Goal: Task Accomplishment & Management: Use online tool/utility

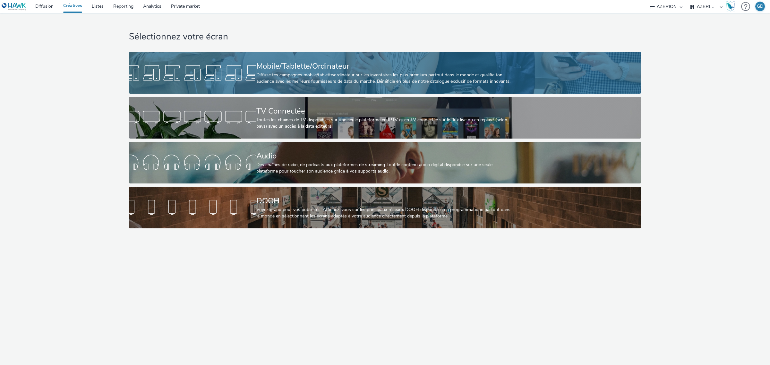
click at [309, 81] on div "Diffuse tes campagnes mobile/tablette/ordinateur sur les inventaires les plus p…" at bounding box center [383, 78] width 255 height 13
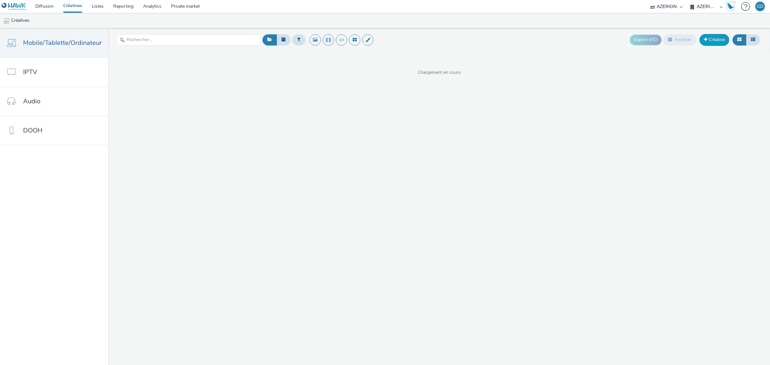
click at [715, 35] on link "Créative" at bounding box center [714, 40] width 30 height 12
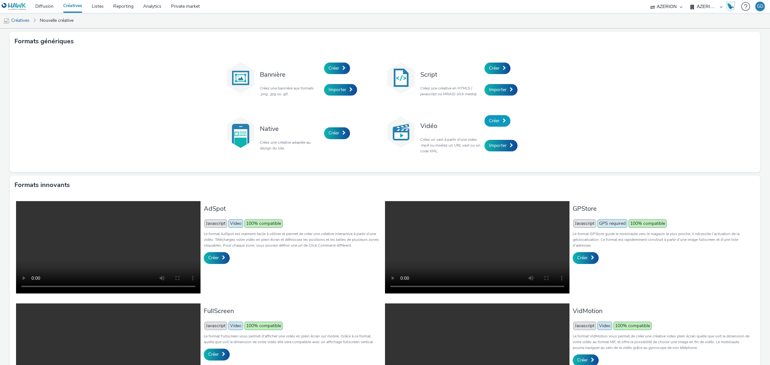
click at [497, 119] on link "Créer" at bounding box center [497, 121] width 26 height 12
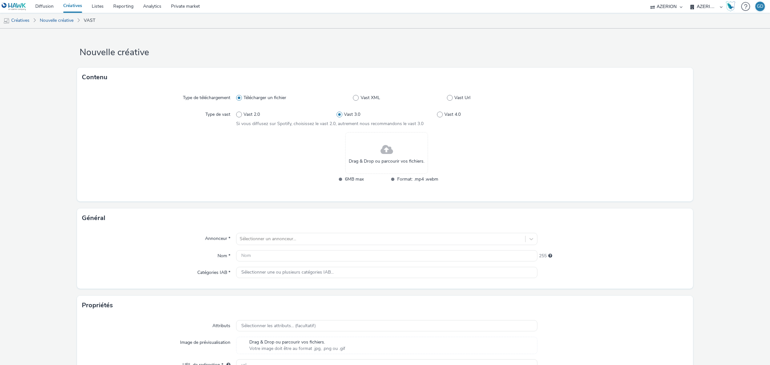
click at [348, 152] on div "Drag & Drop ou parcourir vos fichiers." at bounding box center [386, 153] width 83 height 42
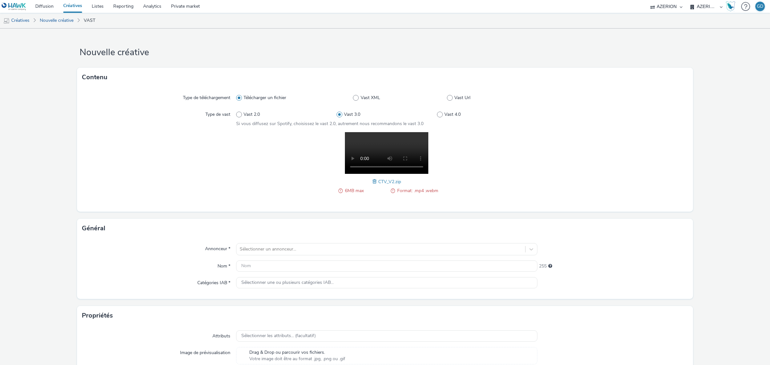
click at [373, 183] on span at bounding box center [375, 181] width 6 height 7
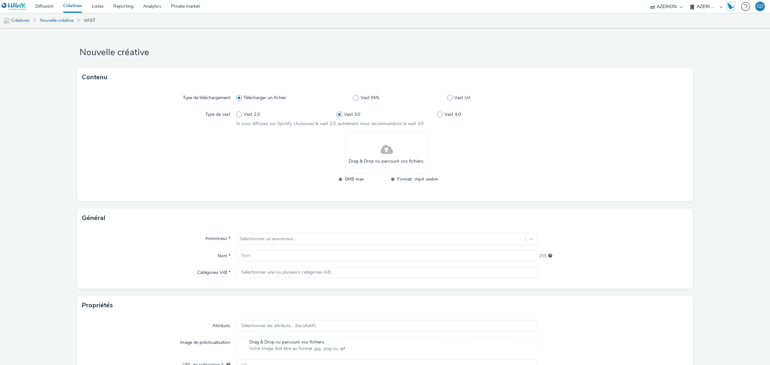
click at [382, 155] on span at bounding box center [387, 149] width 13 height 17
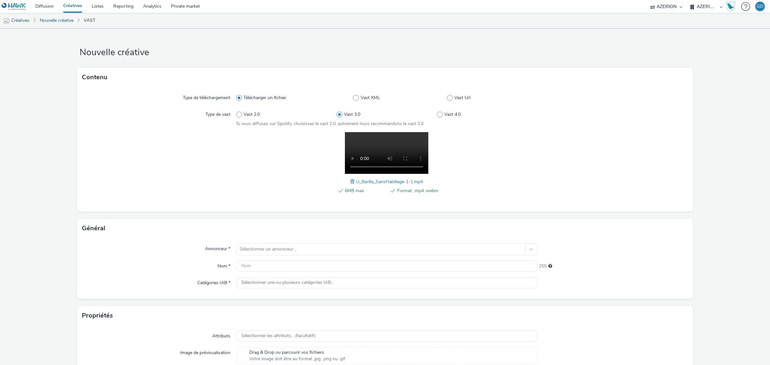
click at [278, 241] on div "Annonceur * Sélectionner un annonceur... Nom * 255 Catégories IAB * Sélectionne…" at bounding box center [385, 268] width 616 height 61
click at [267, 244] on div "Sélectionner un annonceur..." at bounding box center [386, 249] width 301 height 12
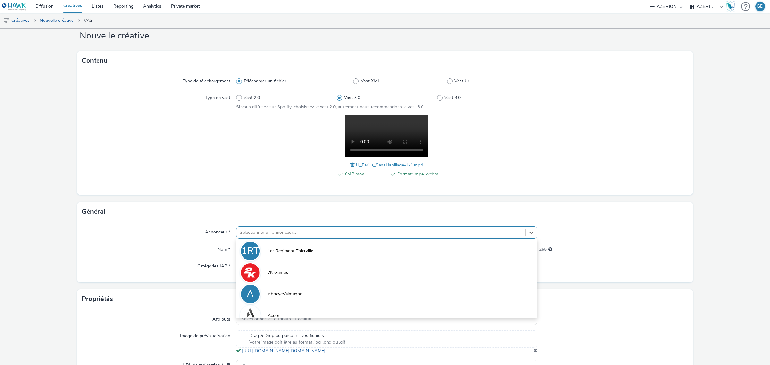
scroll to position [17, 0]
type input "a"
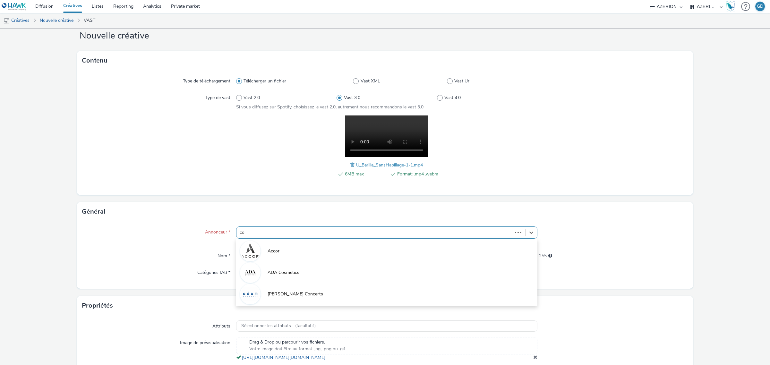
type input "coo"
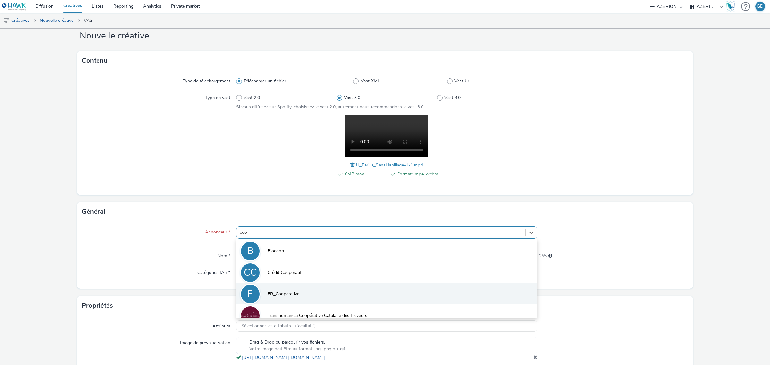
click at [281, 297] on span "FR_CooperativeU" at bounding box center [285, 294] width 35 height 6
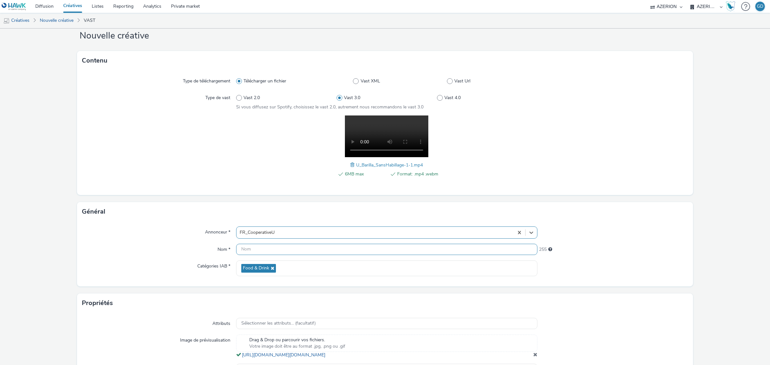
click at [257, 250] on input "text" at bounding box center [386, 249] width 301 height 11
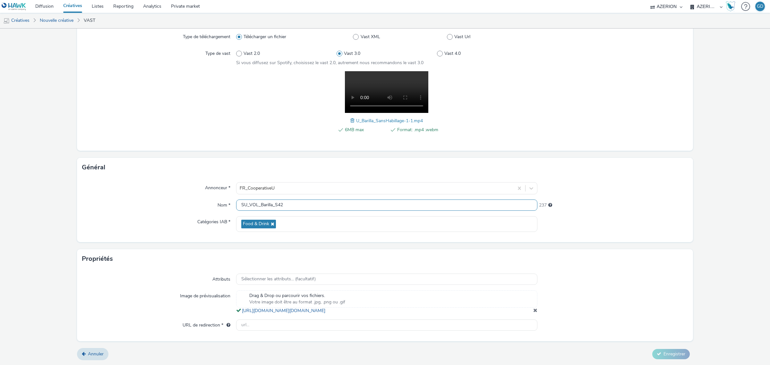
scroll to position [67, 0]
type input "SU_VOL_Barilla_S42"
click at [260, 322] on input "text" at bounding box center [386, 325] width 301 height 11
paste input "[URL][DOMAIN_NAME]"
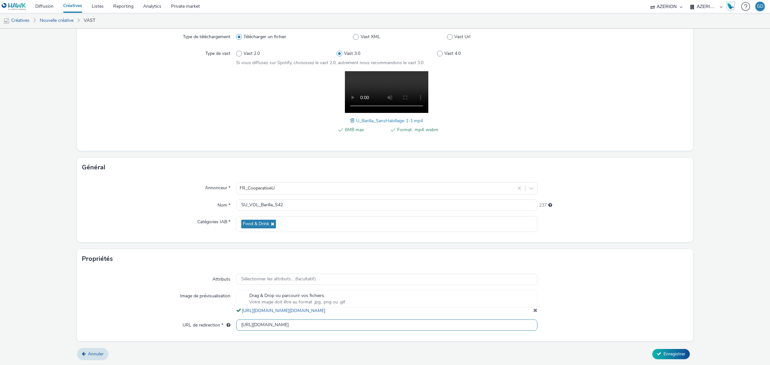
type input "[URL][DOMAIN_NAME]"
click at [570, 274] on div at bounding box center [612, 280] width 151 height 12
click at [668, 355] on span "Enregistrer" at bounding box center [674, 354] width 22 height 6
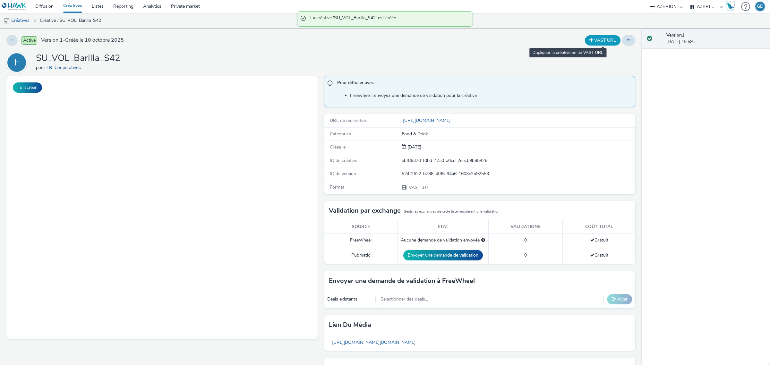
click at [606, 42] on button "VAST URL" at bounding box center [603, 40] width 36 height 10
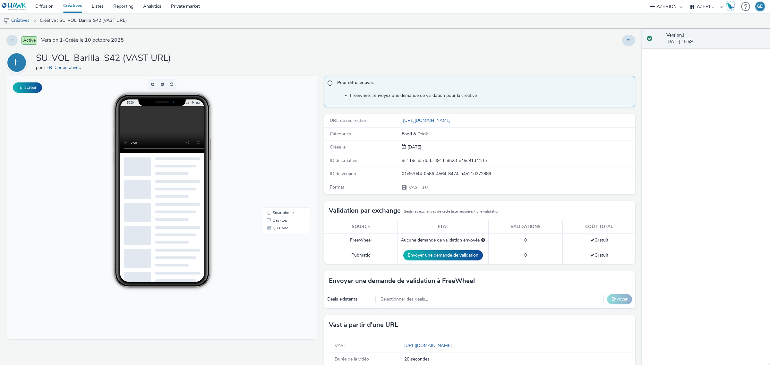
click at [245, 40] on div "Activé Version 1 - Créée le [DATE]" at bounding box center [194, 40] width 377 height 11
click at [79, 5] on link "Créatives" at bounding box center [72, 6] width 29 height 13
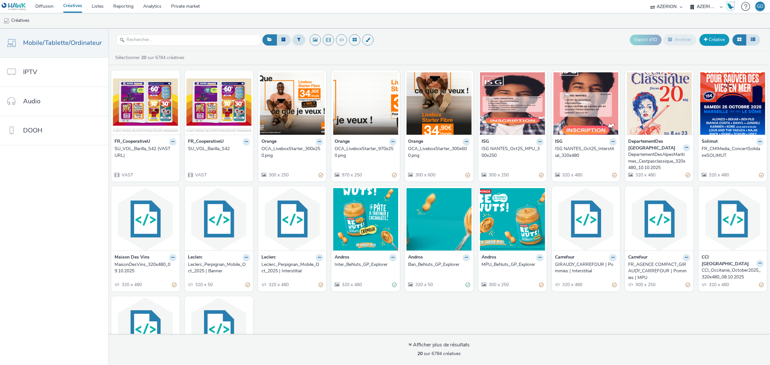
click at [715, 43] on link "Créative" at bounding box center [714, 40] width 30 height 12
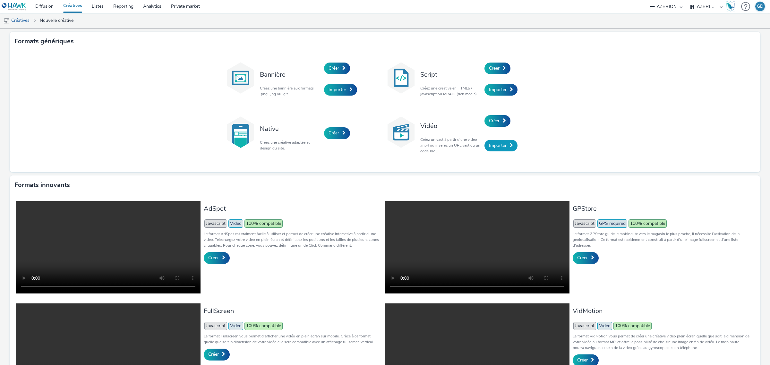
click at [503, 146] on link "Importer" at bounding box center [500, 146] width 33 height 12
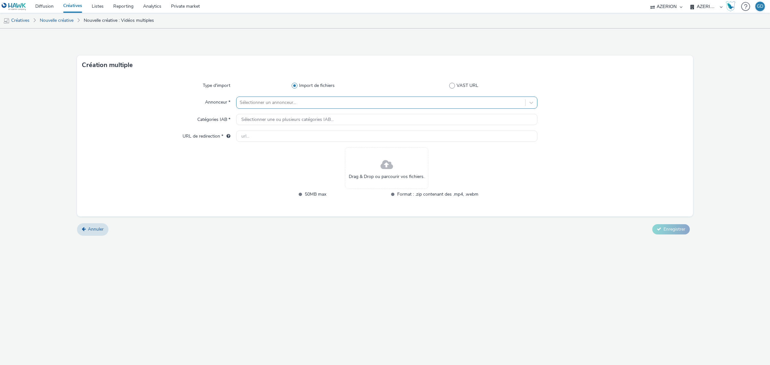
click at [288, 102] on div at bounding box center [381, 103] width 282 height 8
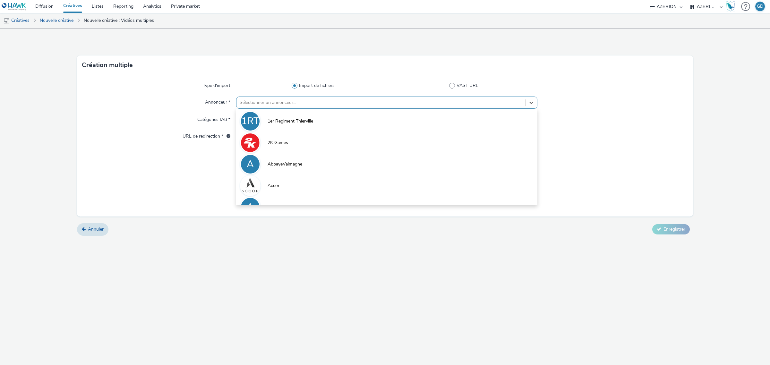
type input "C"
type input "COO"
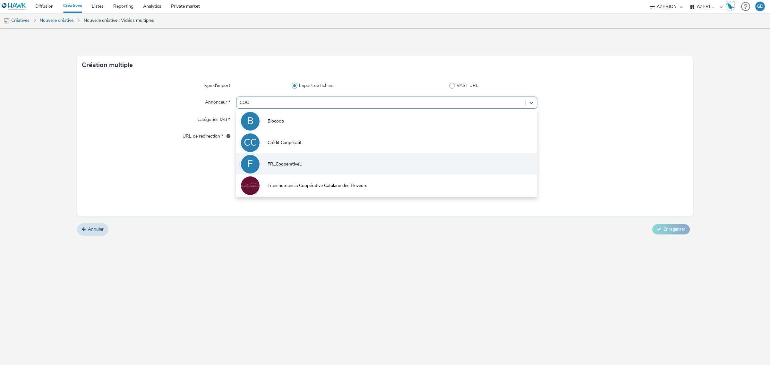
click at [308, 158] on li "F FR_CooperativeU" at bounding box center [386, 163] width 301 height 21
type input "[URL][DOMAIN_NAME]"
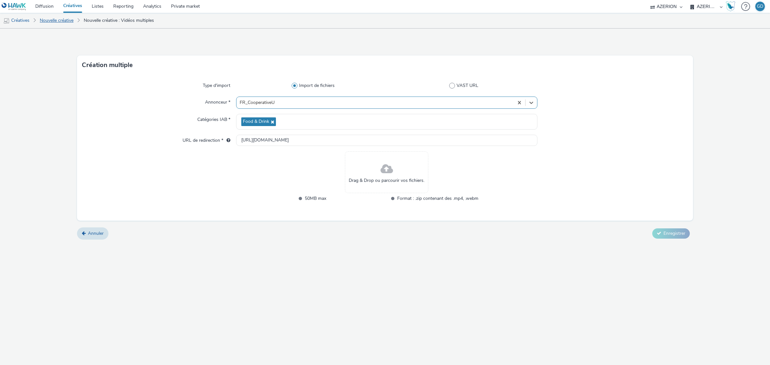
click at [66, 23] on link "Nouvelle créative" at bounding box center [57, 20] width 40 height 15
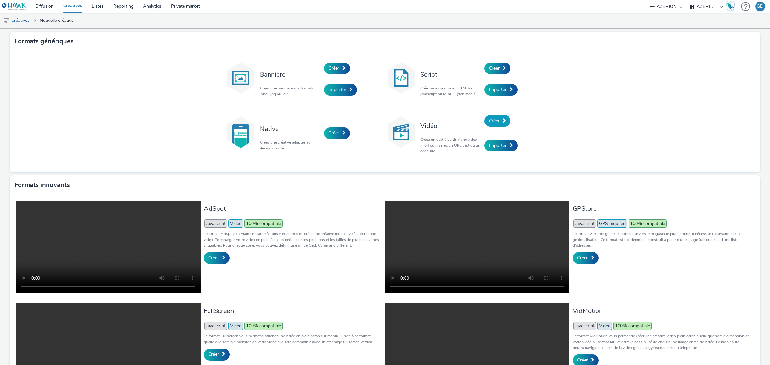
click at [494, 121] on span "Créer" at bounding box center [494, 121] width 11 height 6
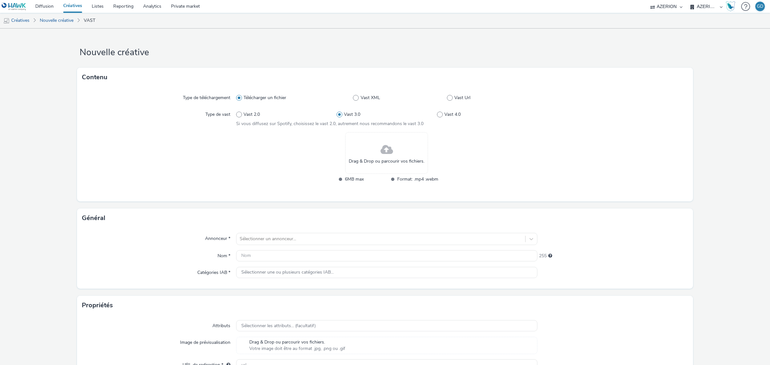
click at [398, 148] on div "Drag & Drop ou parcourir vos fichiers." at bounding box center [386, 153] width 83 height 42
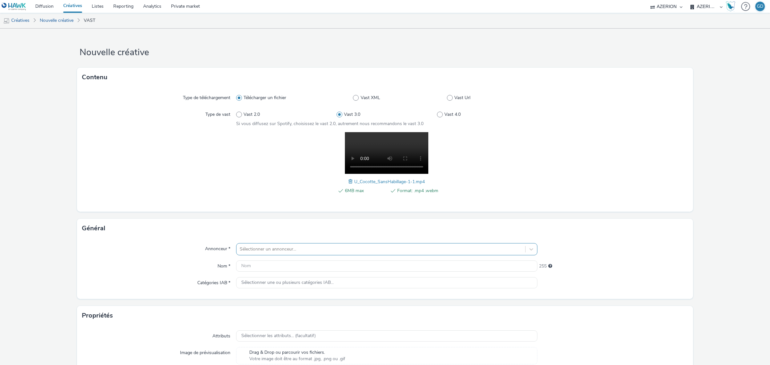
click at [294, 241] on div "Annonceur * Sélectionner un annonceur... Nom * 255 Catégories IAB * Sélectionne…" at bounding box center [385, 268] width 616 height 61
click at [293, 249] on div "Sélectionner un annonceur..." at bounding box center [386, 249] width 301 height 12
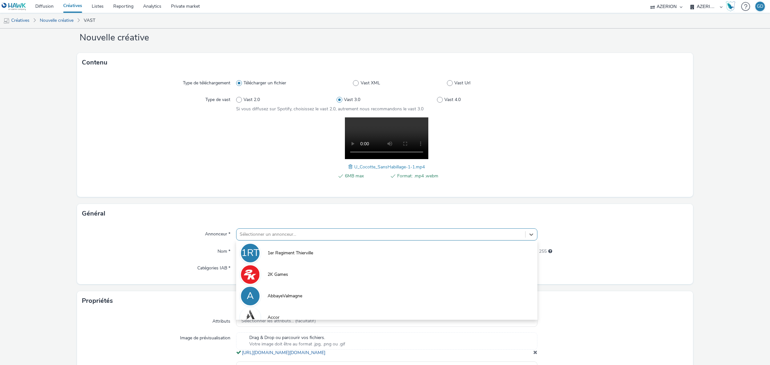
scroll to position [17, 0]
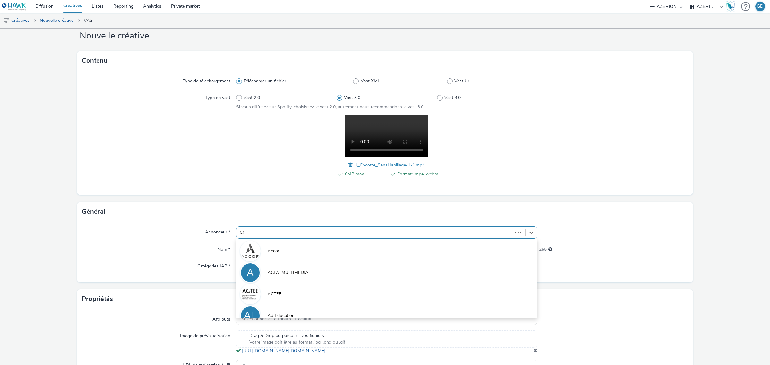
type input "COO"
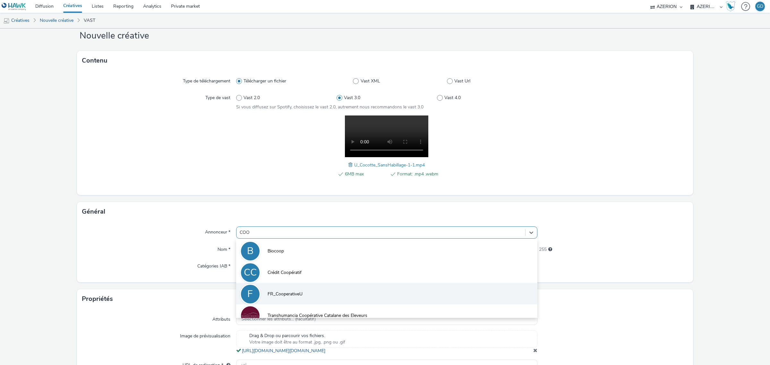
click at [284, 292] on span "FR_CooperativeU" at bounding box center [285, 294] width 35 height 6
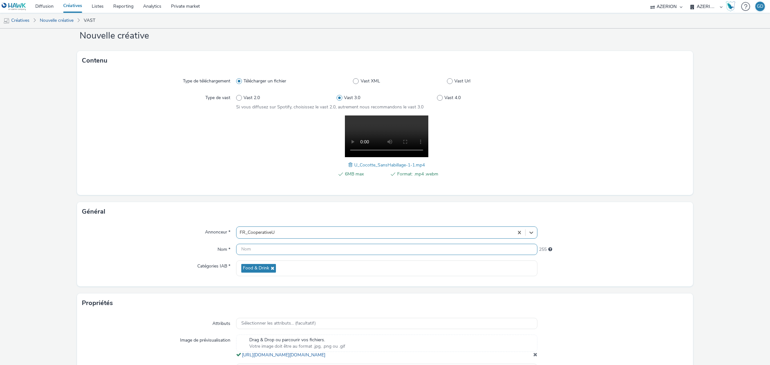
click at [268, 253] on input "text" at bounding box center [386, 249] width 301 height 11
type input "s"
type input "D"
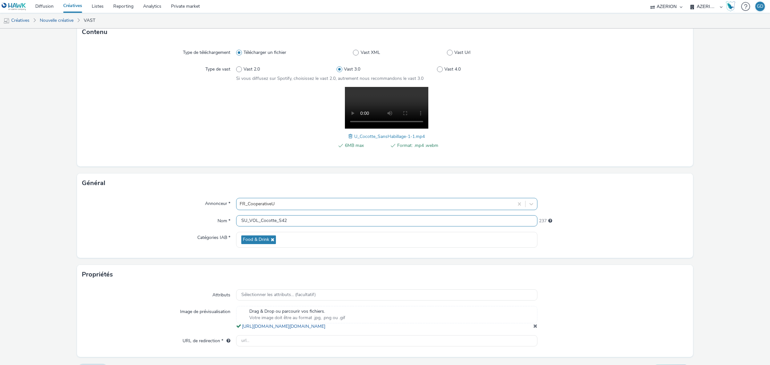
scroll to position [67, 0]
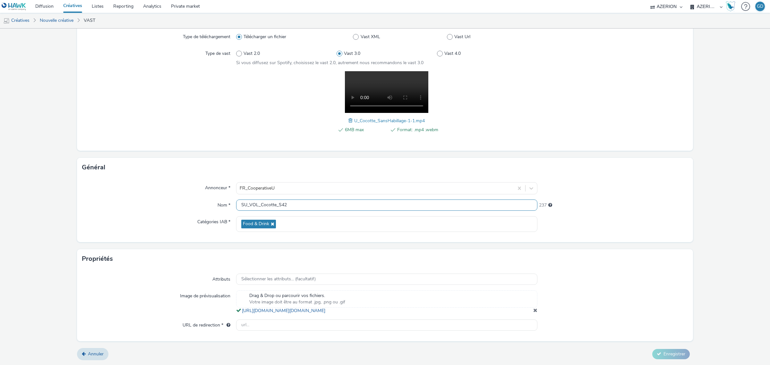
type input "SU_VOL_Cocotte_S42"
click at [255, 327] on input "text" at bounding box center [386, 325] width 301 height 11
paste input "[URL][DOMAIN_NAME]"
type input "[URL][DOMAIN_NAME]"
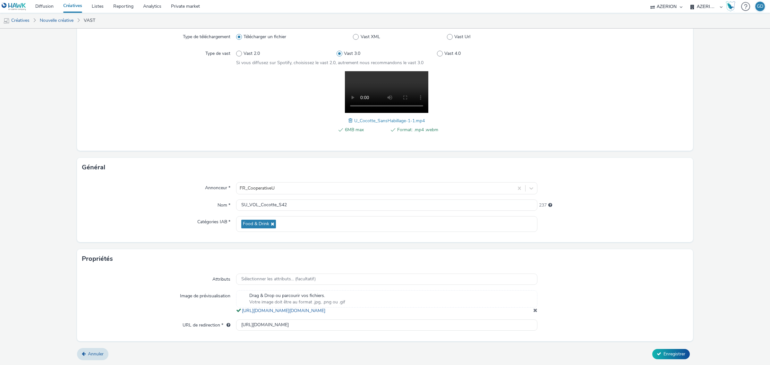
click at [603, 305] on div at bounding box center [612, 302] width 151 height 24
click at [666, 353] on span "Enregistrer" at bounding box center [674, 354] width 22 height 6
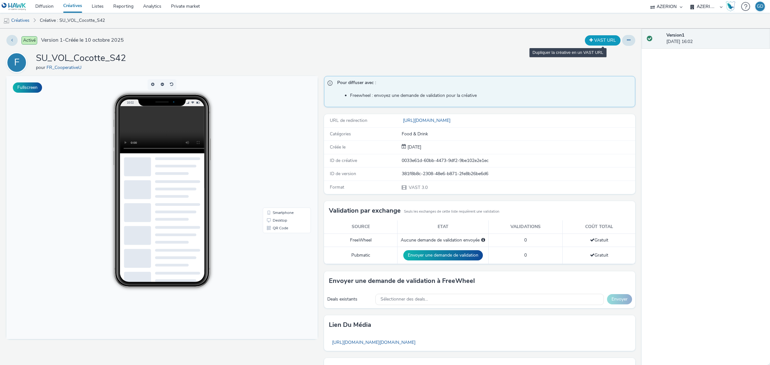
click at [595, 46] on button "VAST URL" at bounding box center [603, 40] width 36 height 10
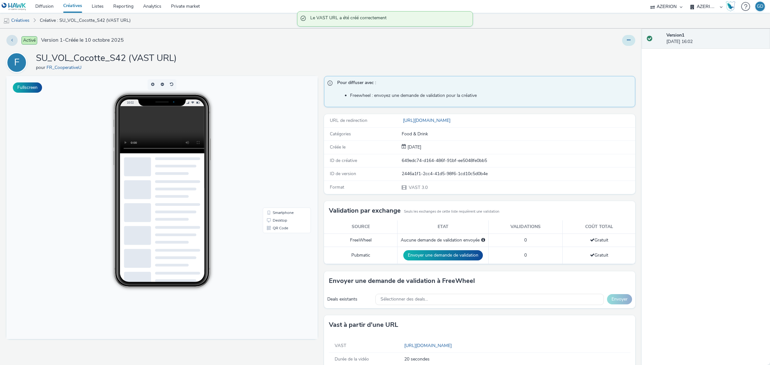
click at [628, 39] on button at bounding box center [628, 40] width 13 height 11
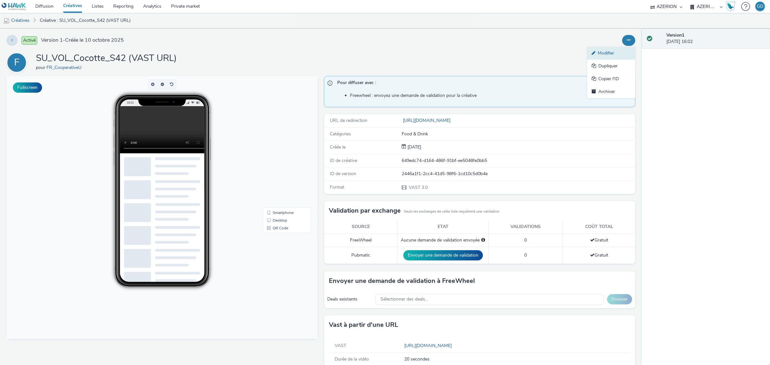
click at [611, 52] on link "Modifier" at bounding box center [611, 53] width 48 height 13
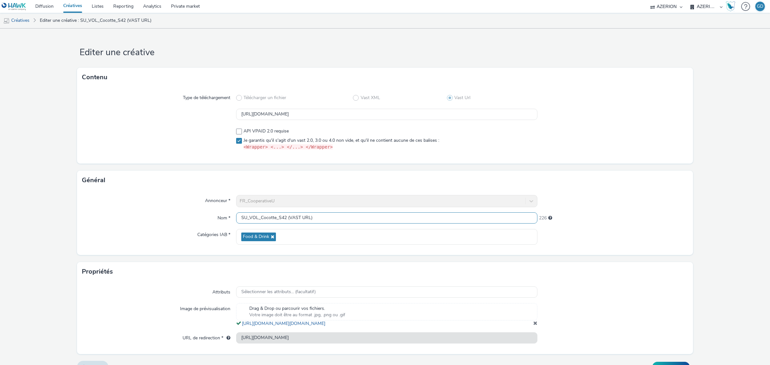
click at [286, 218] on input "SU_VOL_Cocotte_S42 (VAST URL)" at bounding box center [386, 217] width 301 height 11
click at [331, 218] on input "SU_VOL_Cocotte_S42_VAST URL)" at bounding box center [386, 217] width 301 height 11
type input "SU_VOL_Cocotte_S42_VAST URL"
click at [334, 116] on input "[URL][DOMAIN_NAME]" at bounding box center [386, 114] width 301 height 11
click at [333, 116] on input "[URL][DOMAIN_NAME]" at bounding box center [386, 114] width 301 height 11
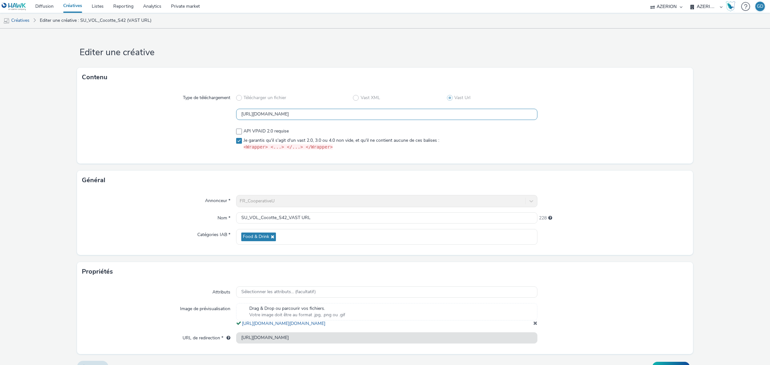
click at [333, 116] on input "[URL][DOMAIN_NAME]" at bounding box center [386, 114] width 301 height 11
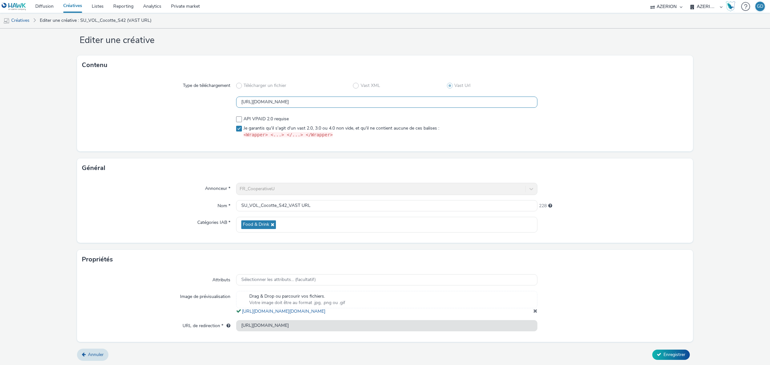
scroll to position [19, 0]
click at [663, 352] on span "Enregistrer" at bounding box center [674, 354] width 22 height 6
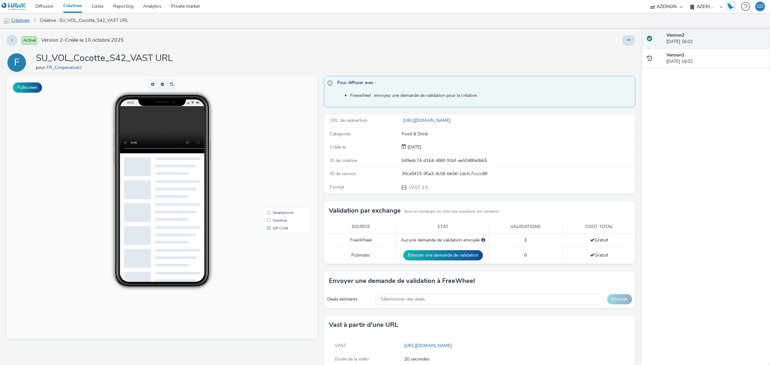
click at [15, 18] on link "Créatives" at bounding box center [16, 20] width 33 height 15
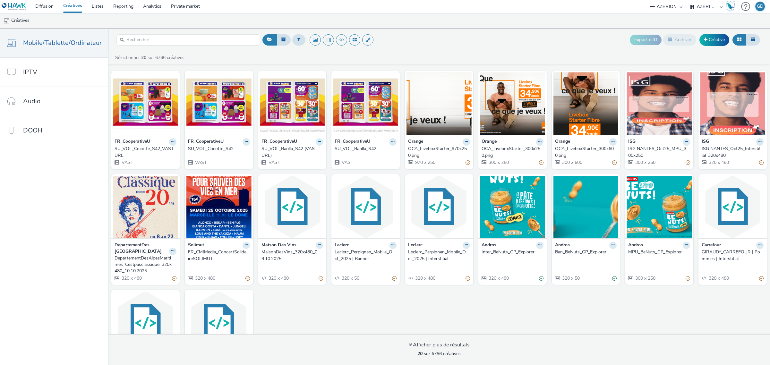
click at [316, 142] on button at bounding box center [319, 141] width 7 height 7
click at [310, 150] on link "Modifier" at bounding box center [299, 153] width 48 height 13
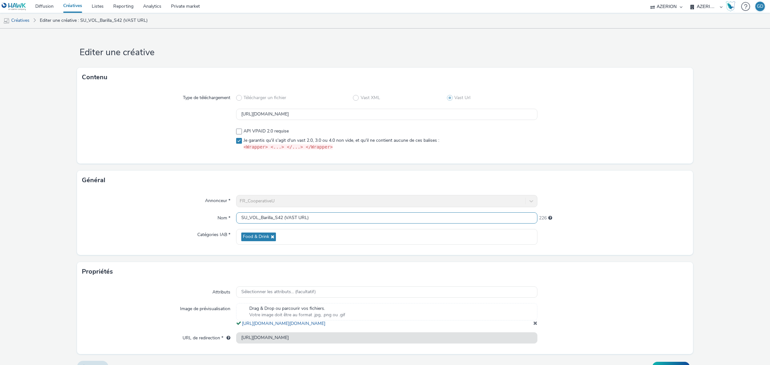
click at [284, 217] on input "SU_VOL_Barilla_S42 (VAST URL)" at bounding box center [386, 217] width 301 height 11
click at [327, 221] on input "SU_VOL_Barilla_S42_VAST URL)" at bounding box center [386, 217] width 301 height 11
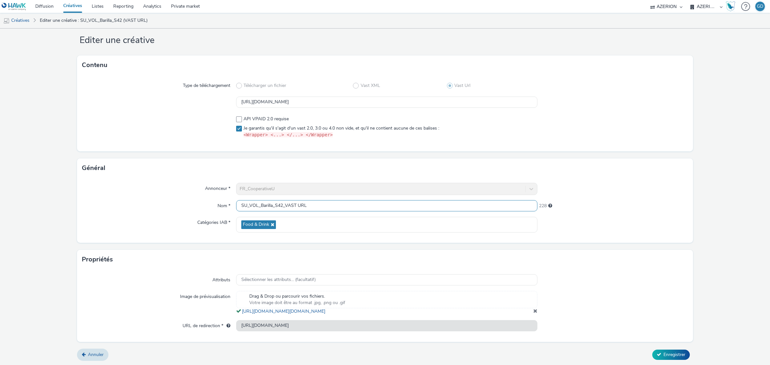
scroll to position [19, 0]
type input "SU_VOL_Barilla_S42_VAST URL"
click at [663, 358] on button "Enregistrer" at bounding box center [671, 354] width 38 height 10
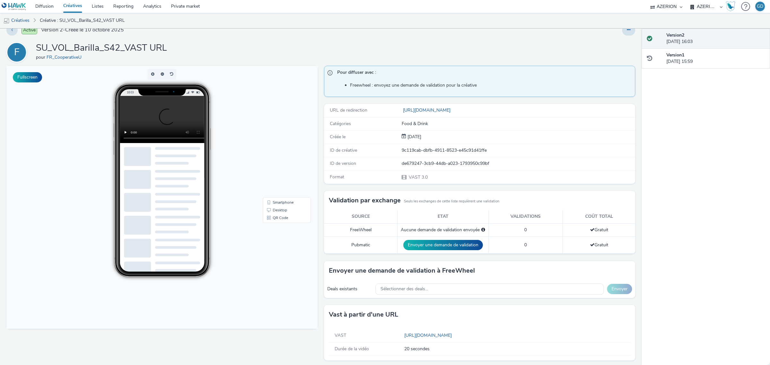
scroll to position [13, 0]
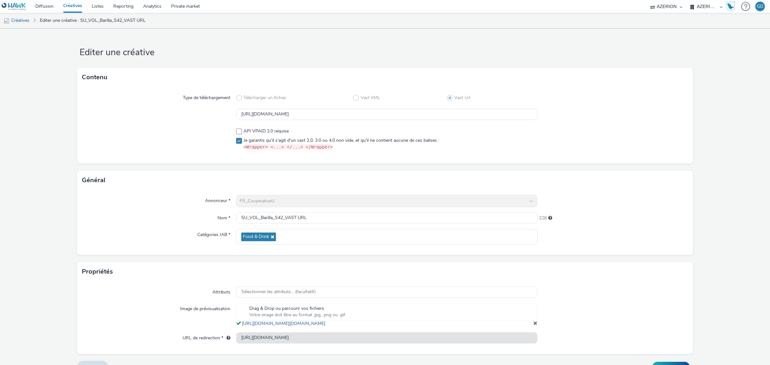
click at [79, 5] on link "Créatives" at bounding box center [72, 6] width 29 height 13
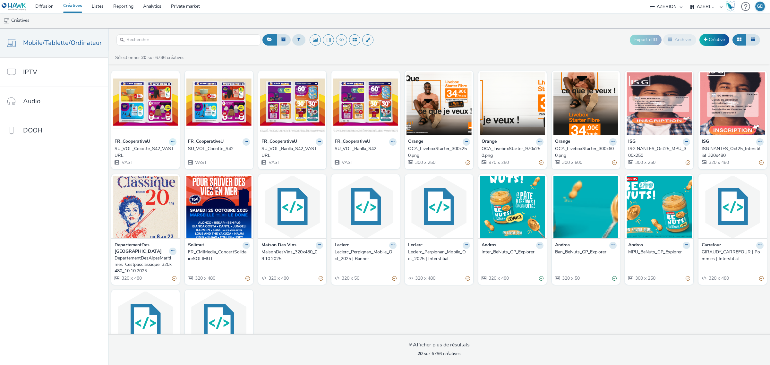
click at [171, 144] on icon at bounding box center [172, 142] width 3 height 4
click at [127, 142] on strong "FR_CooperativeU" at bounding box center [133, 141] width 36 height 7
click at [134, 154] on div "SU_VOL_Cocotte_S42_VAST URL" at bounding box center [144, 152] width 59 height 13
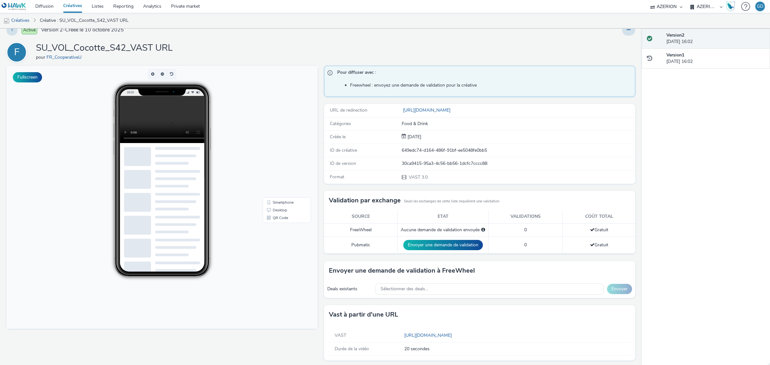
scroll to position [13, 0]
